Goal: Information Seeking & Learning: Check status

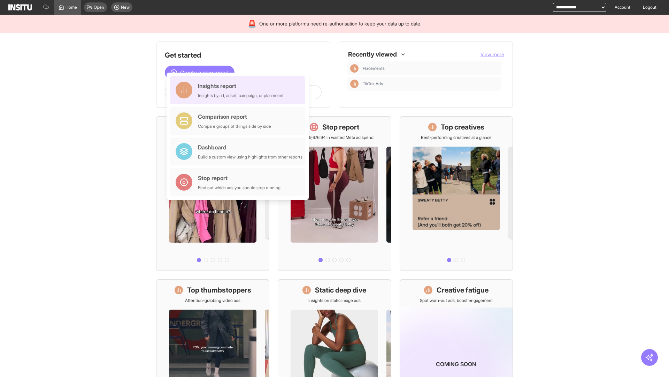
click at [240, 90] on div "Insights report Insights by ad, adset, campaign, or placement" at bounding box center [241, 90] width 86 height 17
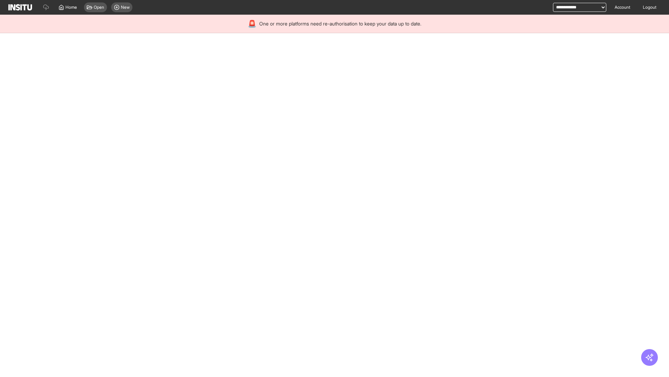
select select "**"
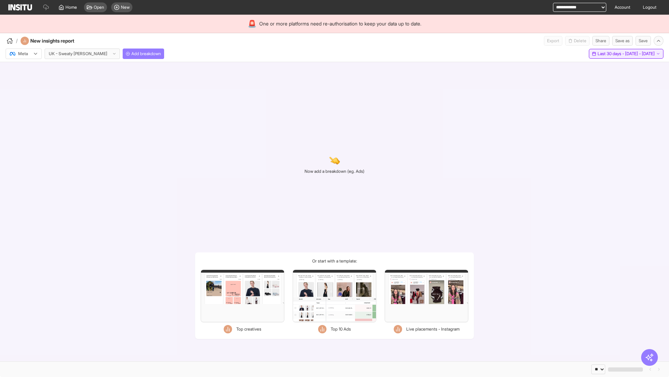
click at [611, 54] on span "Last 30 days - [DATE] - [DATE]" at bounding box center [626, 54] width 57 height 6
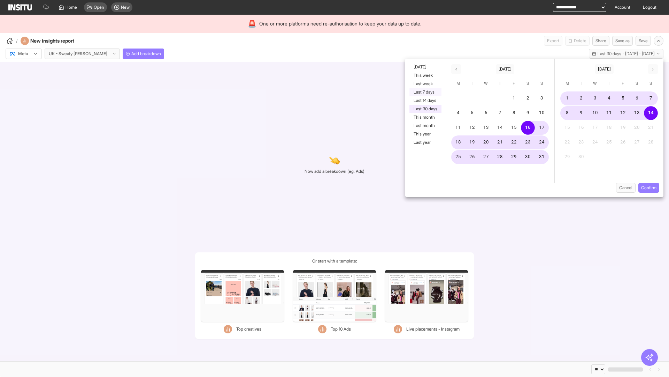
click at [425, 92] on button "Last 7 days" at bounding box center [426, 92] width 32 height 8
